Goal: Task Accomplishment & Management: Manage account settings

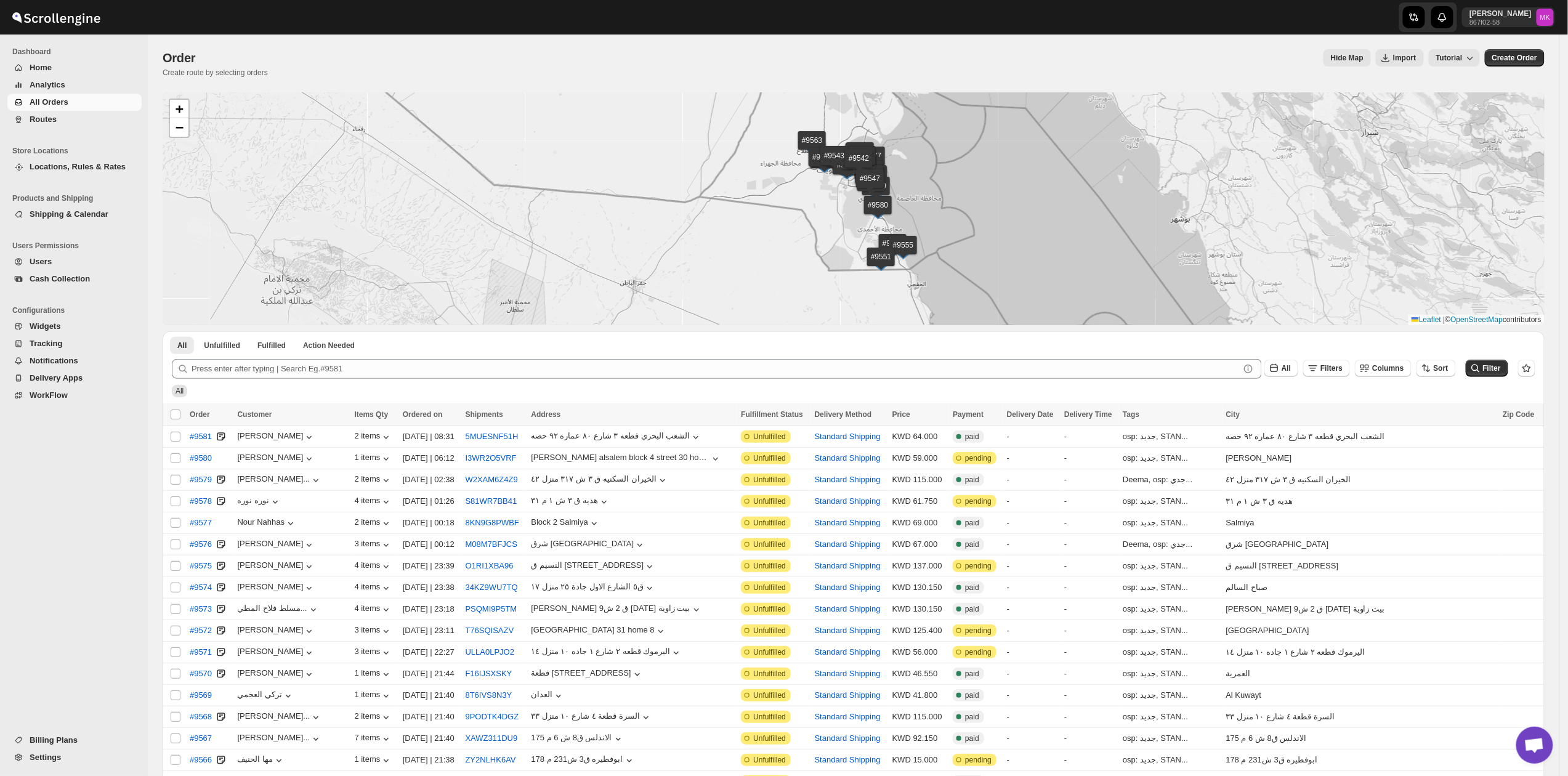
click at [38, 124] on span "Routes" at bounding box center [43, 118] width 27 height 9
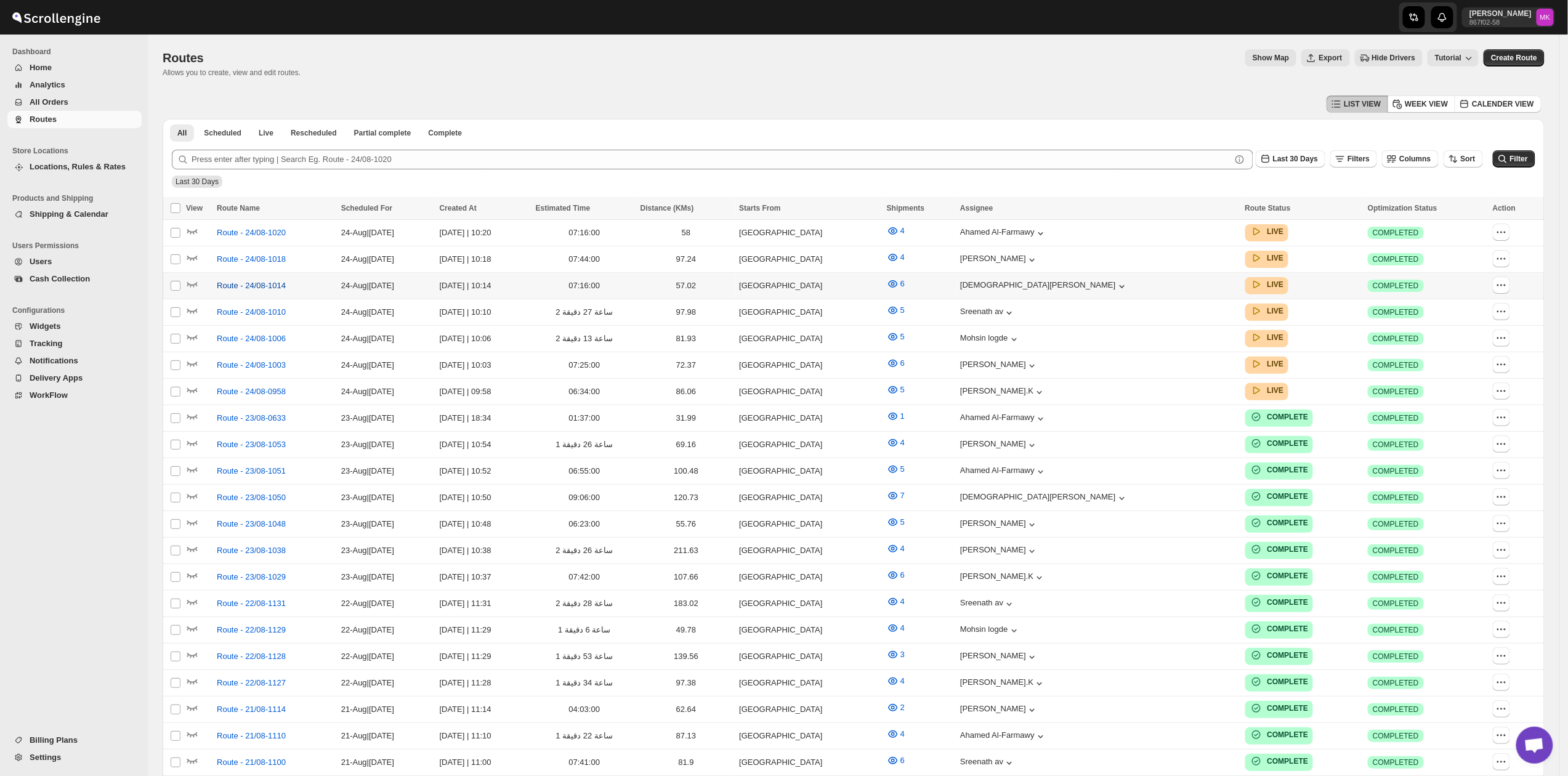
click at [230, 287] on span "Route - 24/08-1014" at bounding box center [251, 286] width 69 height 13
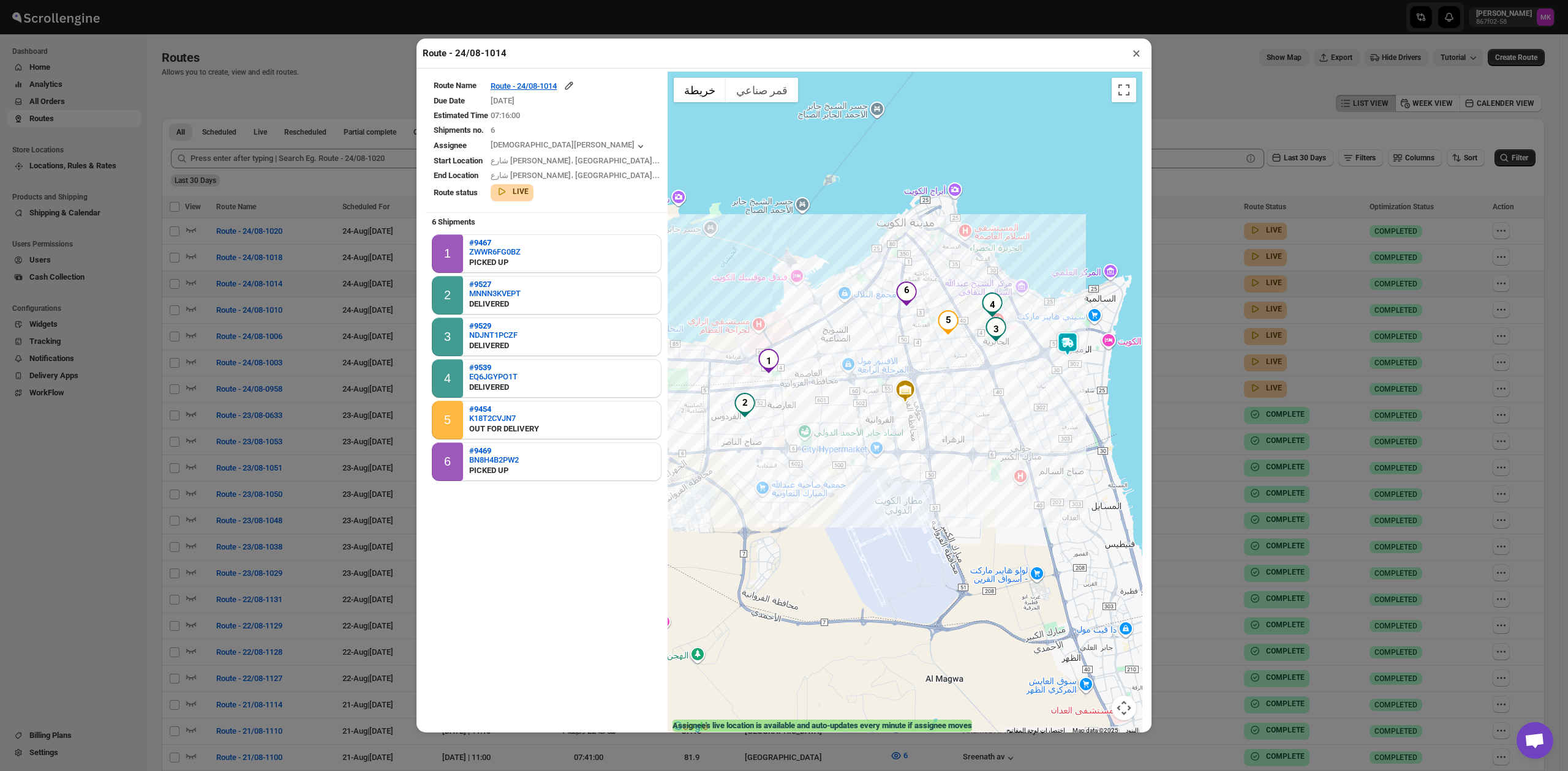
click at [542, 80] on table "Route Name Route - 24/08-1014 Due Date [DATE] Estimated Time 07:16:00 Shipments…" at bounding box center [547, 140] width 242 height 138
click at [542, 86] on div "Route - 24/08-1014" at bounding box center [532, 86] width 84 height 13
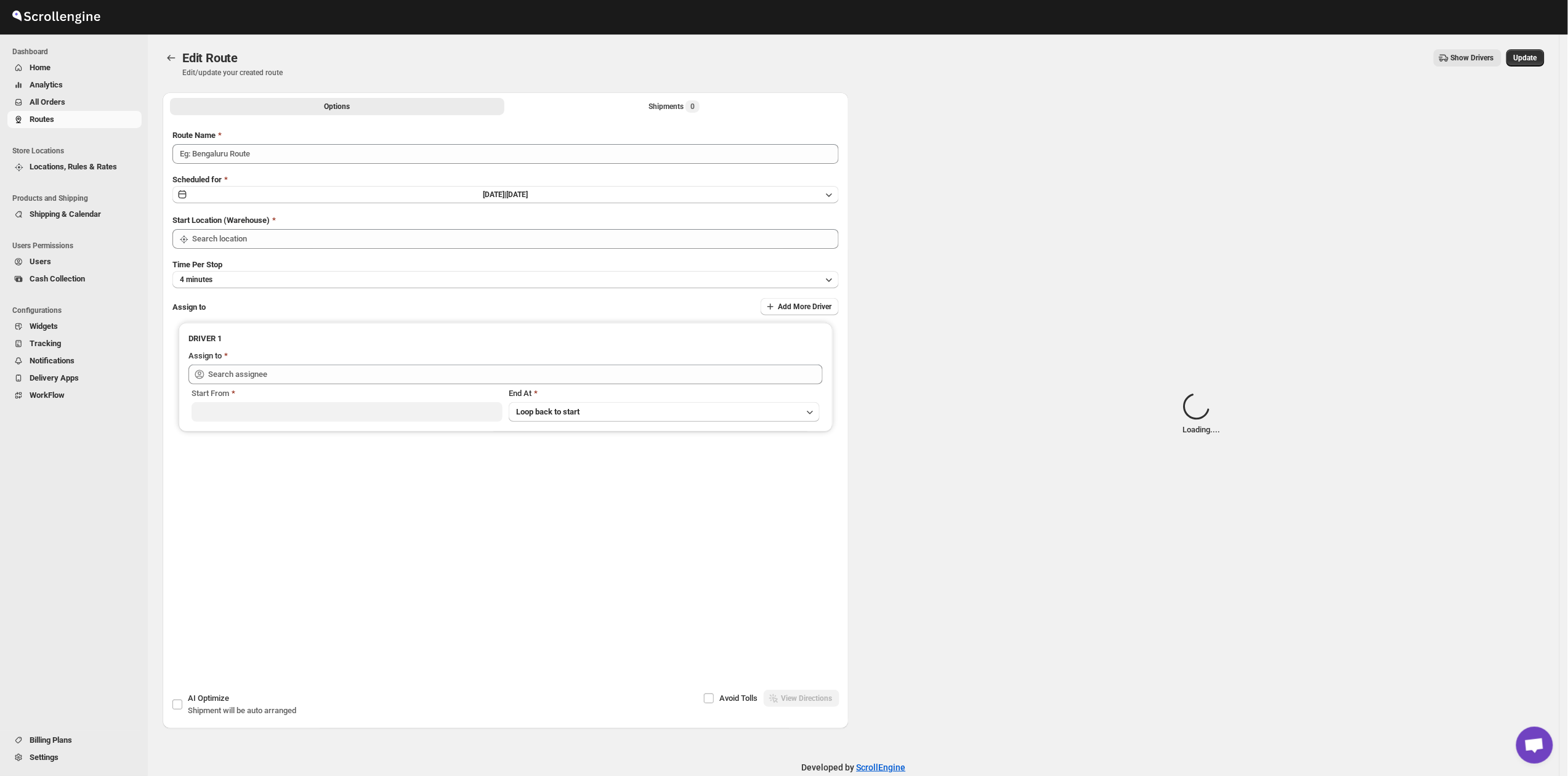
type input "Route - 24/08-1014"
type input "[GEOGRAPHIC_DATA]"
type input "[PERSON_NAME] ([EMAIL_ADDRESS][DOMAIN_NAME])"
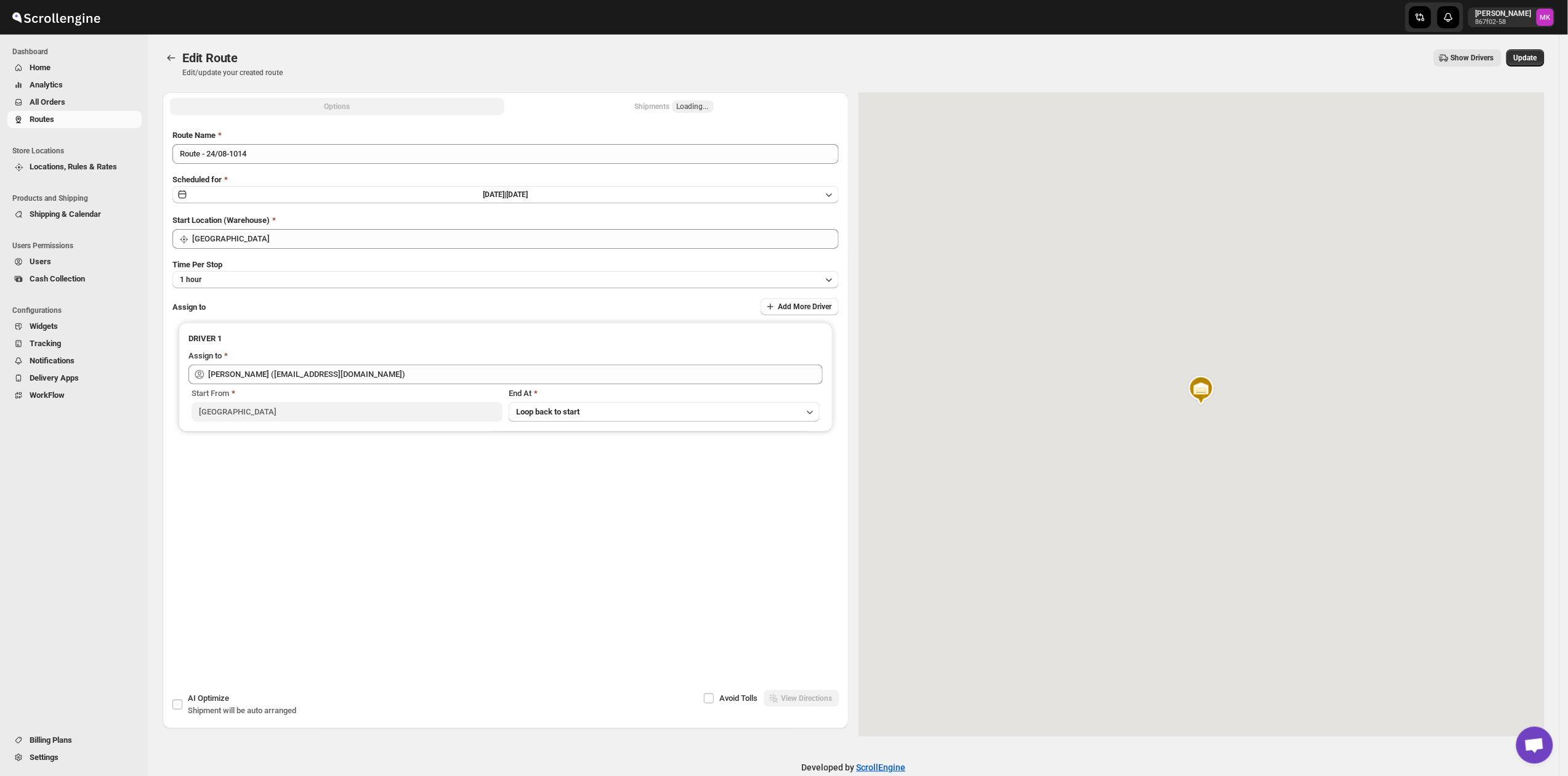
click at [655, 107] on div "Shipments Loading..." at bounding box center [674, 107] width 79 height 13
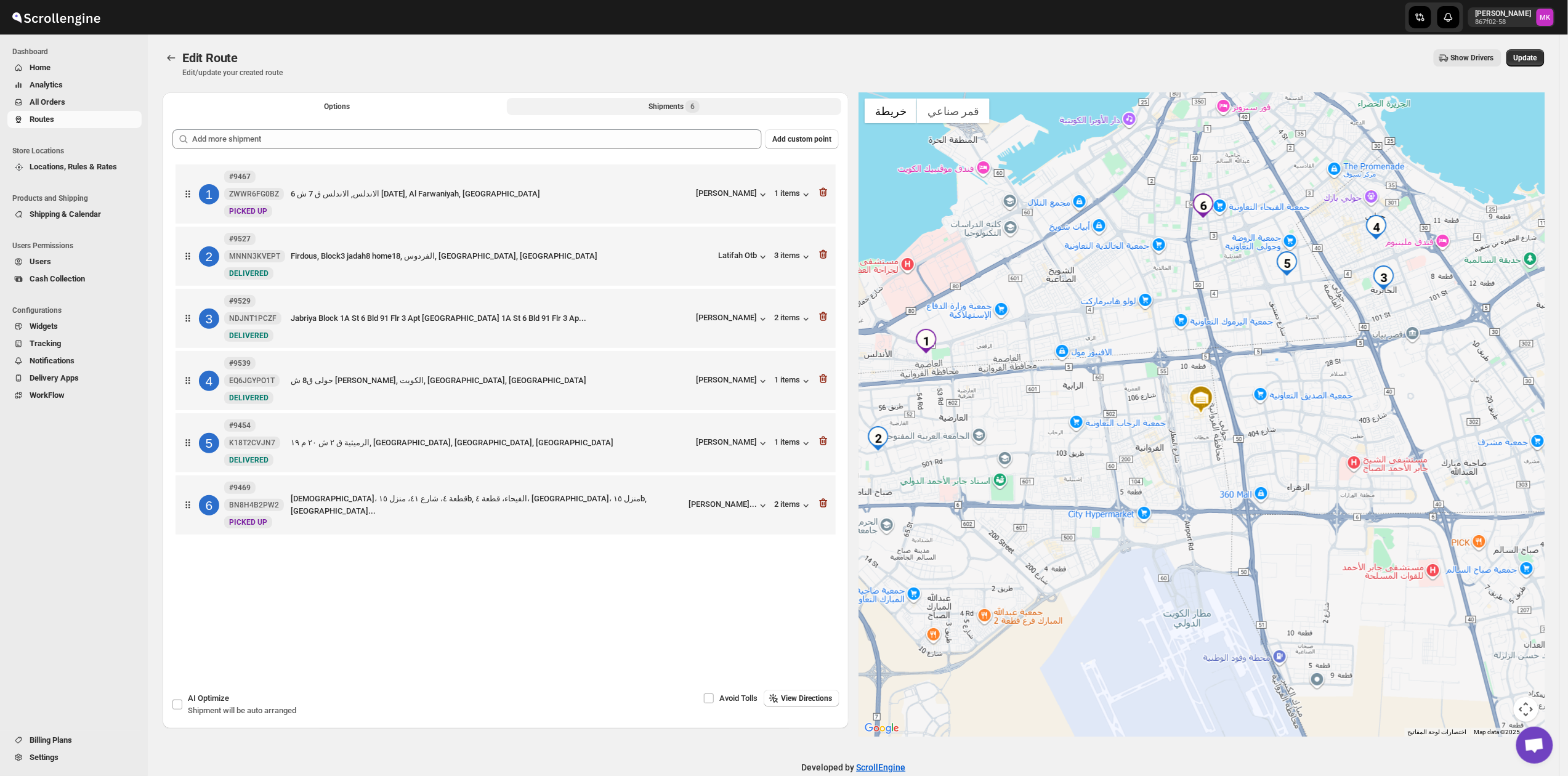
scroll to position [22, 0]
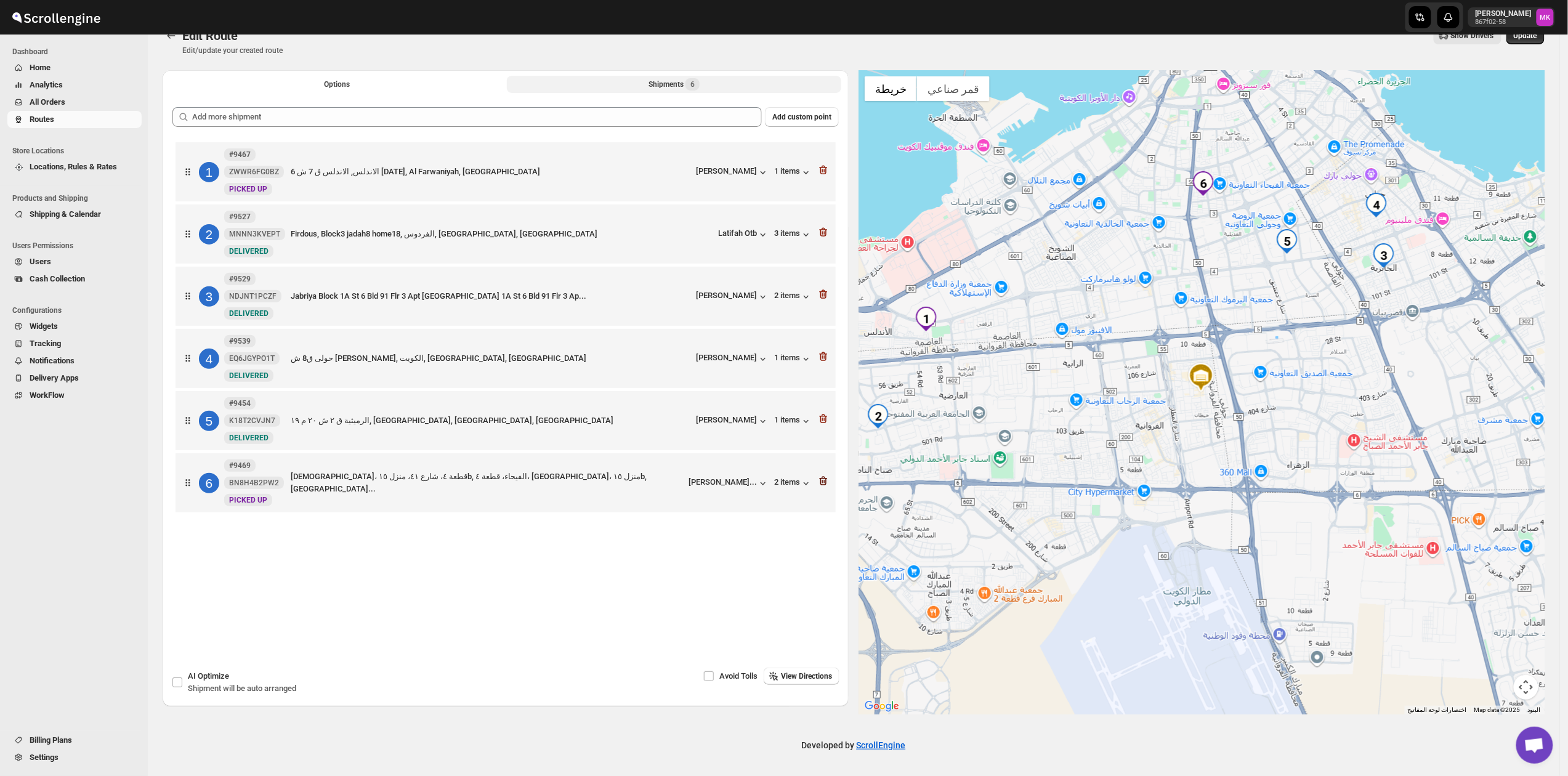
click at [828, 487] on icon "button" at bounding box center [823, 481] width 13 height 13
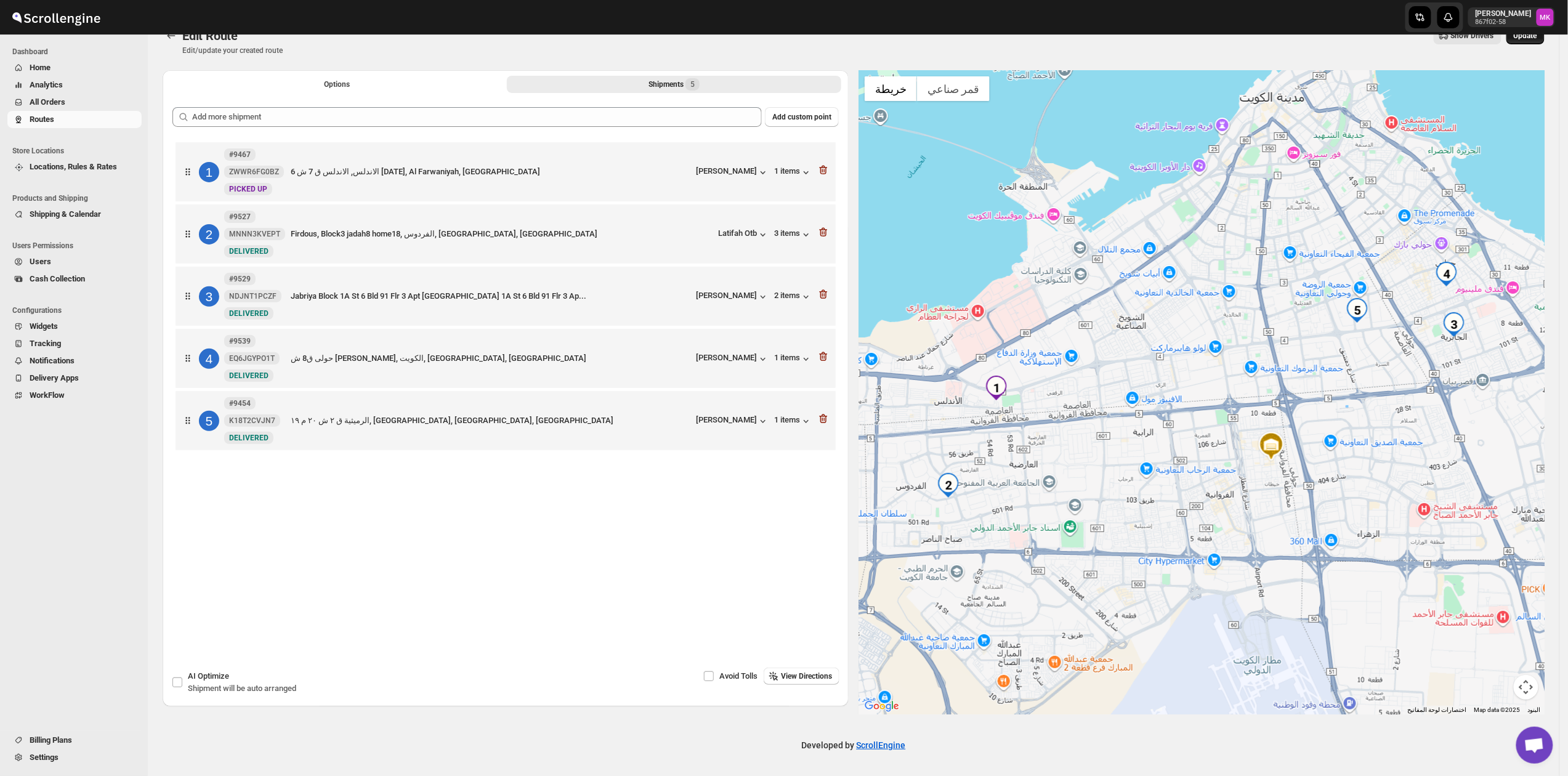
click at [1537, 37] on span "Update" at bounding box center [1526, 36] width 24 height 10
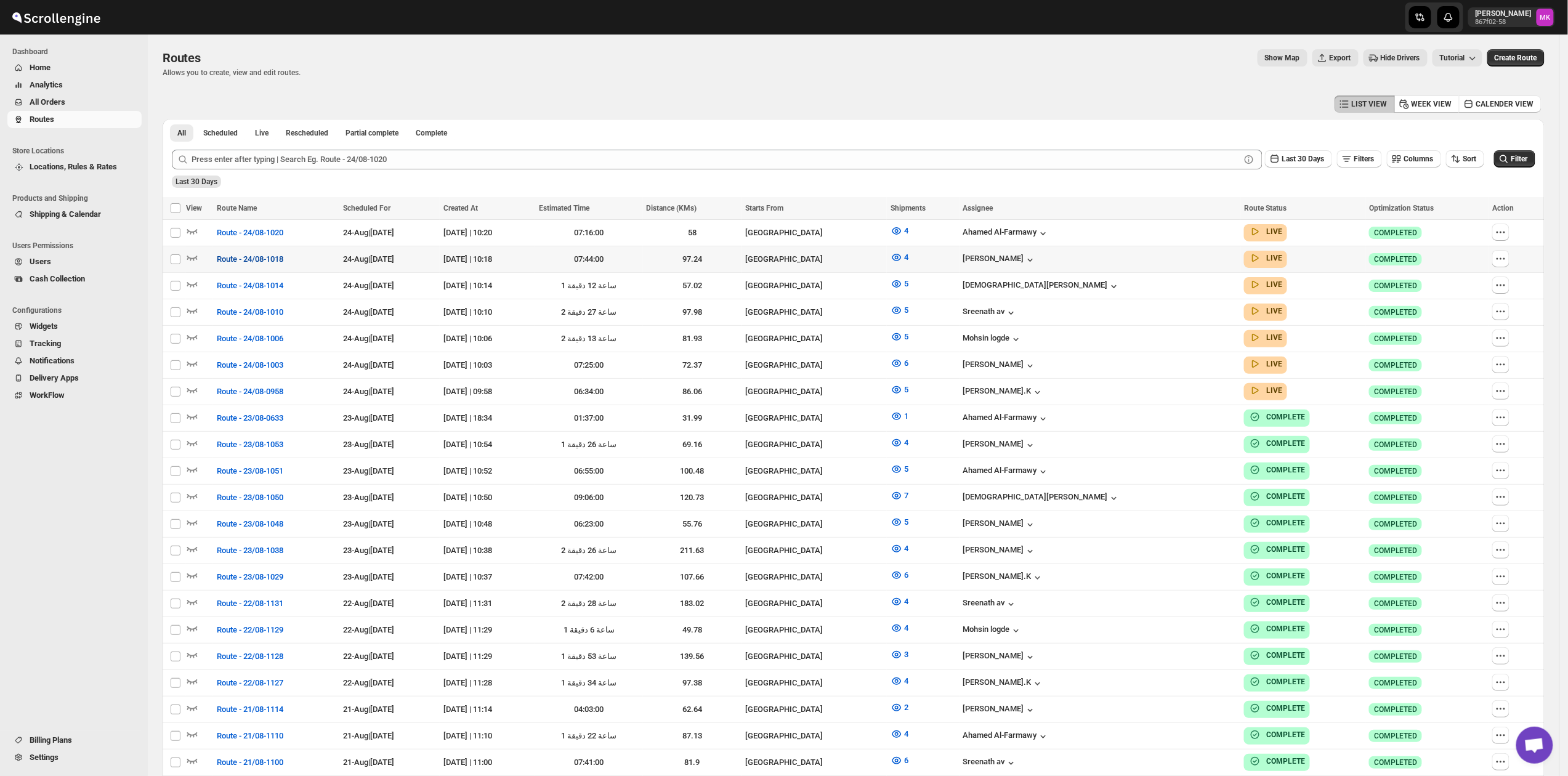
click at [244, 257] on span "Route - 24/08-1018" at bounding box center [249, 259] width 67 height 13
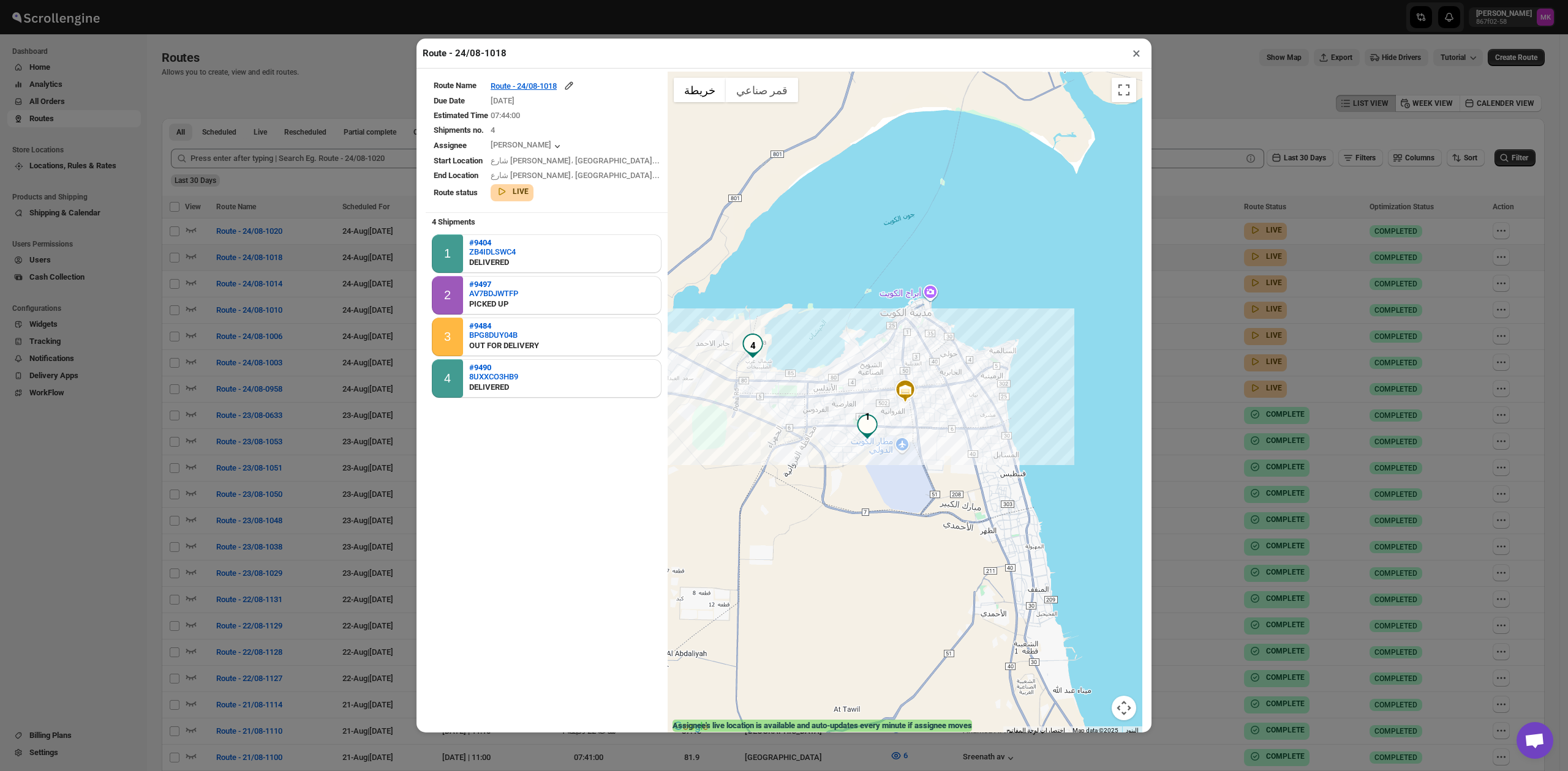
click at [554, 80] on table "Route Name Route - 24/08-1018 Due Date [DATE] Estimated Time 07:44:00 Shipments…" at bounding box center [547, 140] width 242 height 138
click at [554, 88] on div "Route - 24/08-1018" at bounding box center [532, 86] width 84 height 13
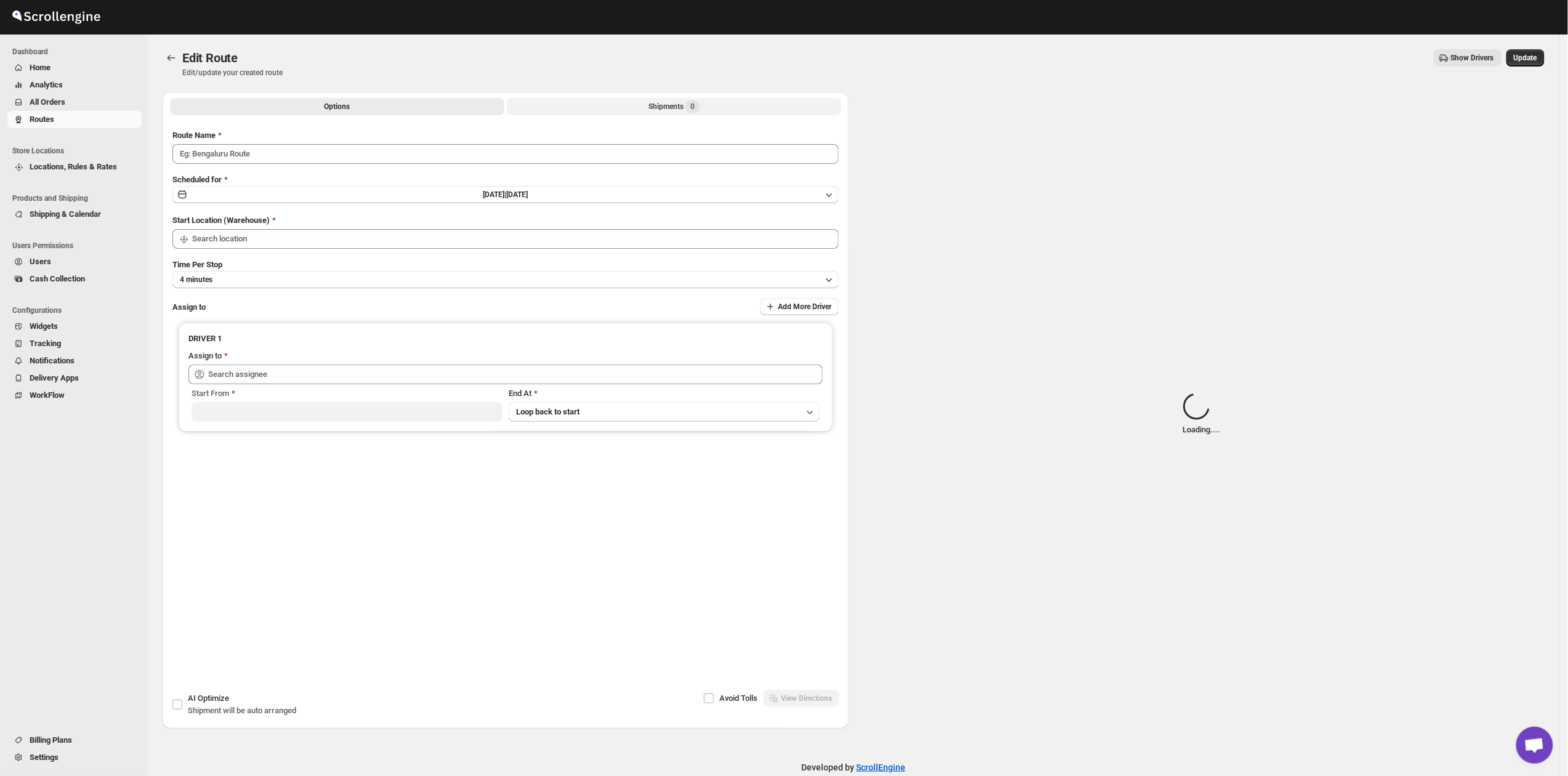
type input "Route - 24/08-1018"
click at [629, 108] on button "Shipments 0" at bounding box center [673, 107] width 334 height 17
type input "[GEOGRAPHIC_DATA]"
type input "[PERSON_NAME] ([EMAIL_ADDRESS][DOMAIN_NAME])"
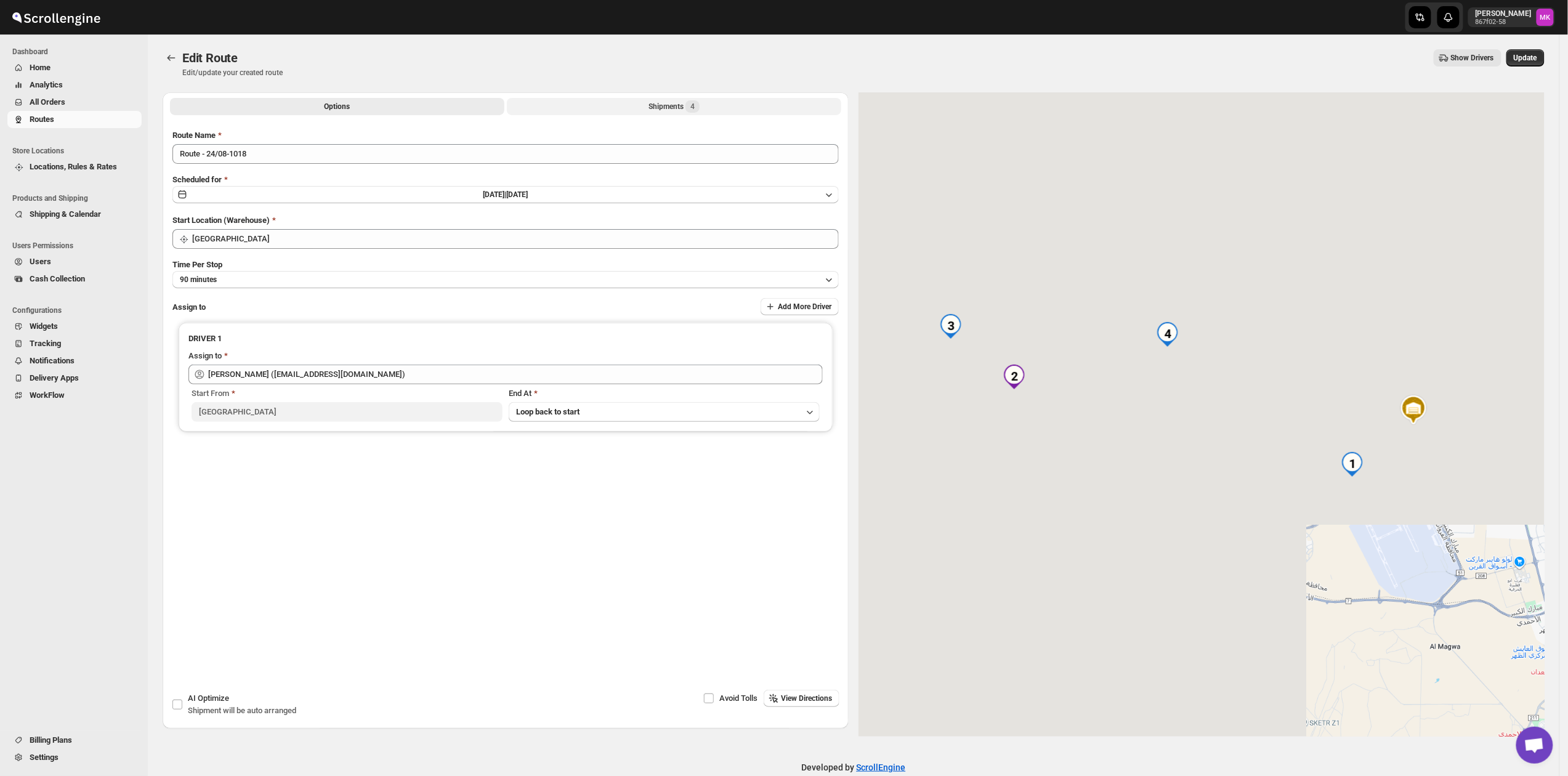
click at [629, 108] on button "Shipments 4" at bounding box center [673, 107] width 334 height 17
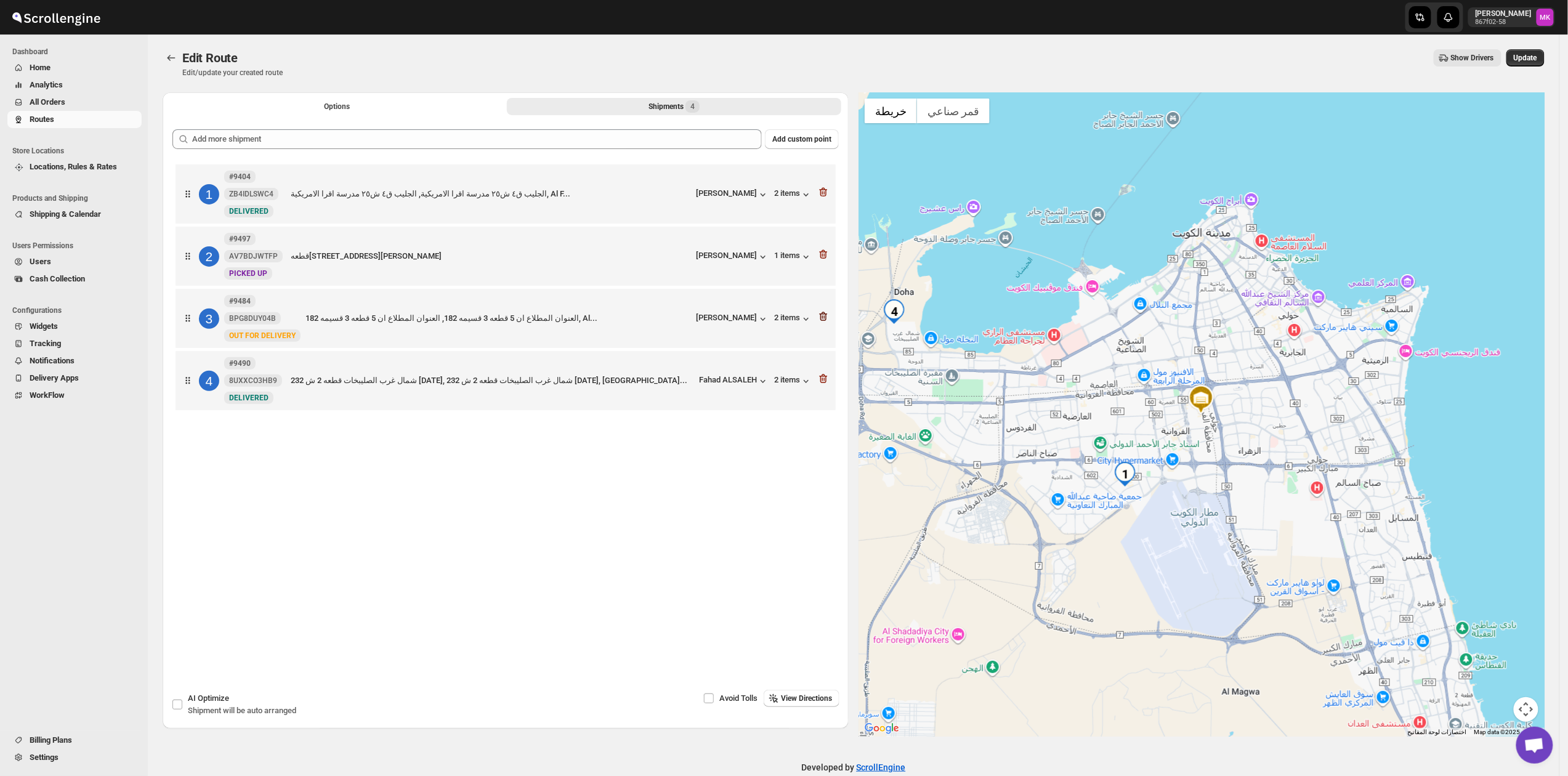
click at [825, 319] on icon "button" at bounding box center [824, 317] width 1 height 3
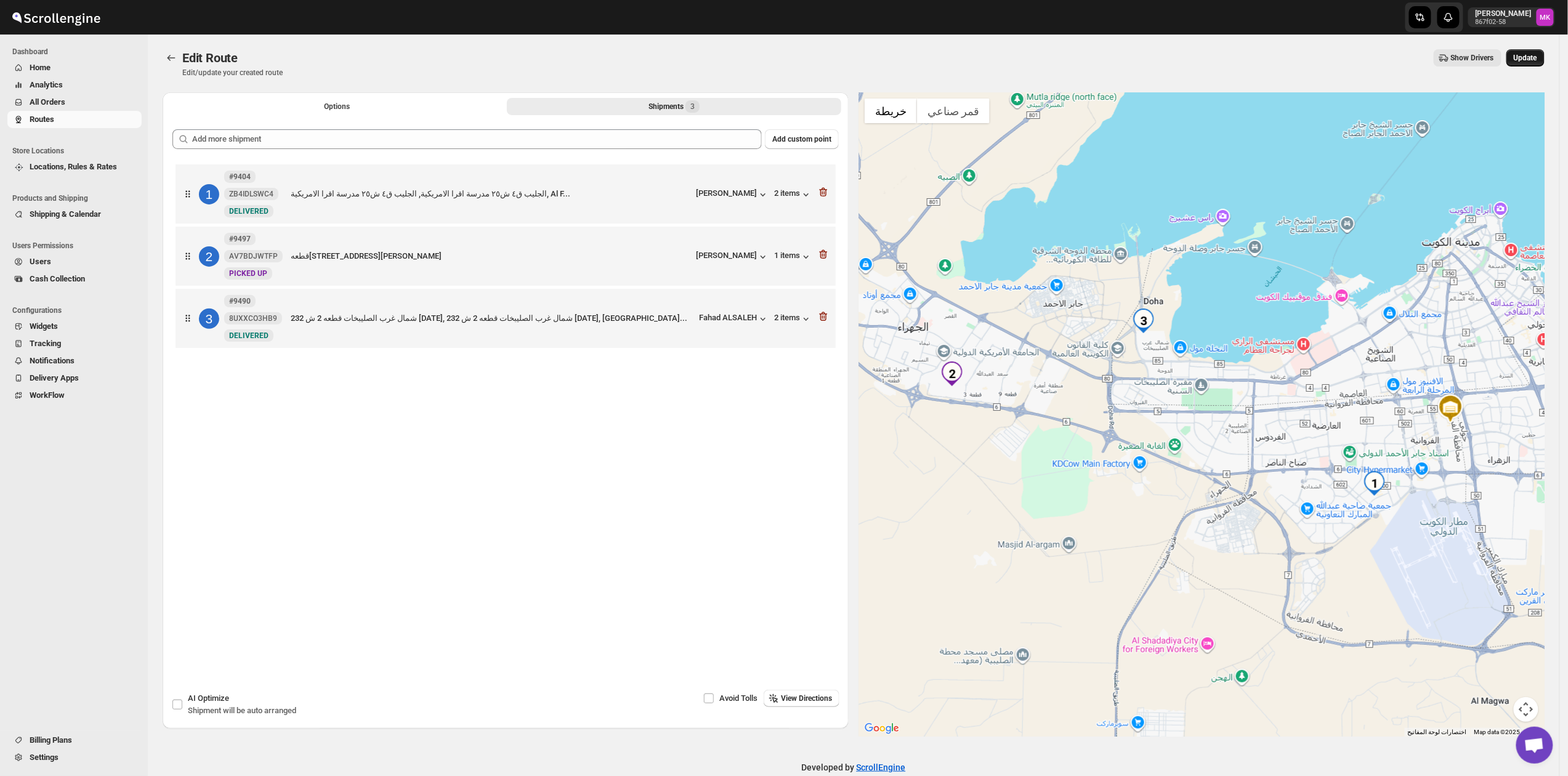
click at [1544, 57] on button "Update" at bounding box center [1525, 58] width 38 height 17
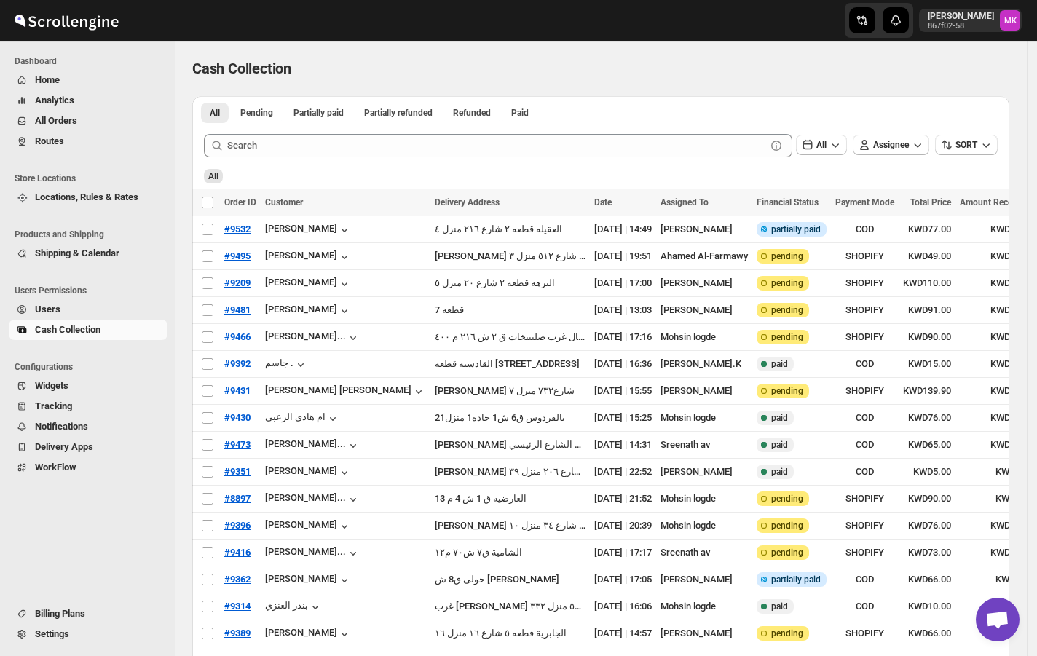
scroll to position [0, 102]
